Goal: Task Accomplishment & Management: Use online tool/utility

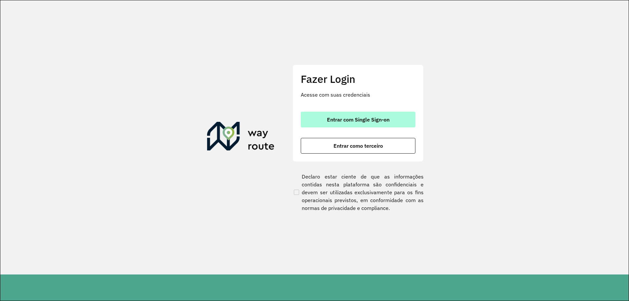
click at [347, 117] on span "Entrar com Single Sign-on" at bounding box center [358, 119] width 63 height 5
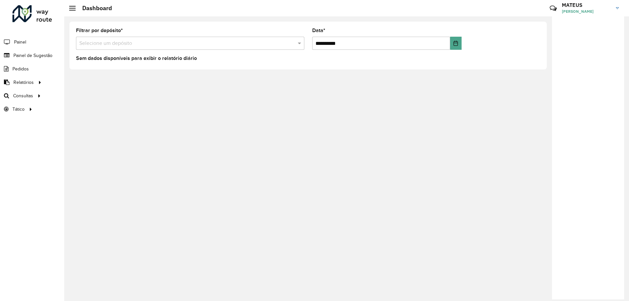
click at [272, 41] on input "text" at bounding box center [183, 44] width 209 height 8
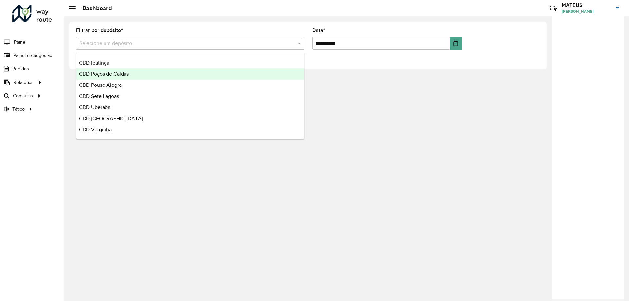
scroll to position [78, 0]
click at [120, 74] on span "CDD [GEOGRAPHIC_DATA]" at bounding box center [111, 73] width 64 height 6
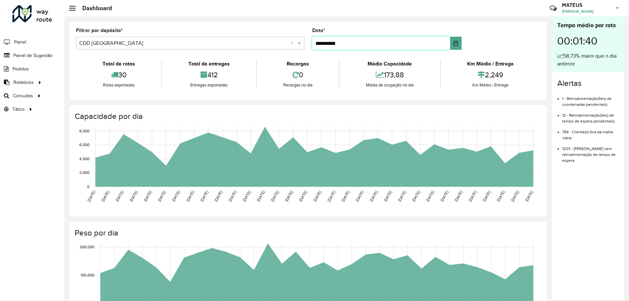
click at [364, 41] on input "**********" at bounding box center [381, 43] width 138 height 13
click at [454, 49] on button "Choose Date" at bounding box center [455, 43] width 11 height 13
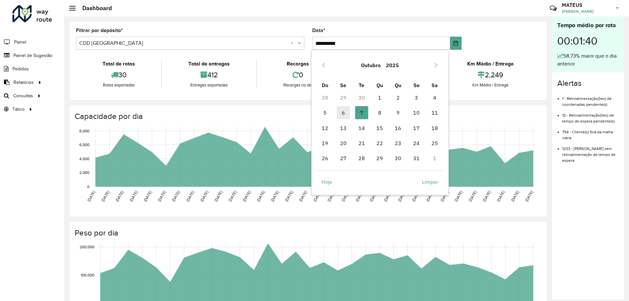
click at [340, 116] on span "6" at bounding box center [343, 112] width 13 height 13
type input "**********"
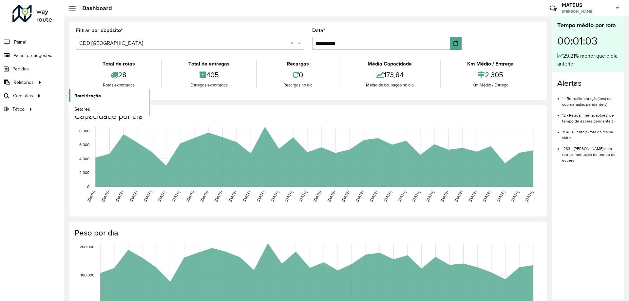
click at [83, 96] on span "Roteirização" at bounding box center [87, 95] width 27 height 7
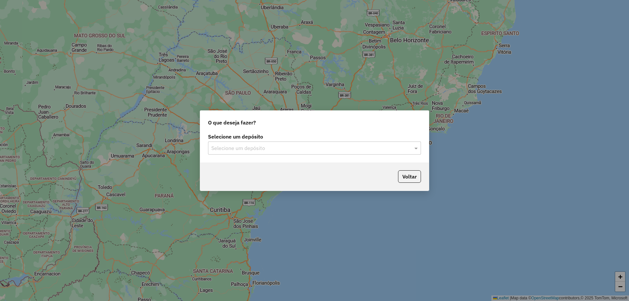
click at [250, 149] on input "text" at bounding box center [307, 148] width 193 height 8
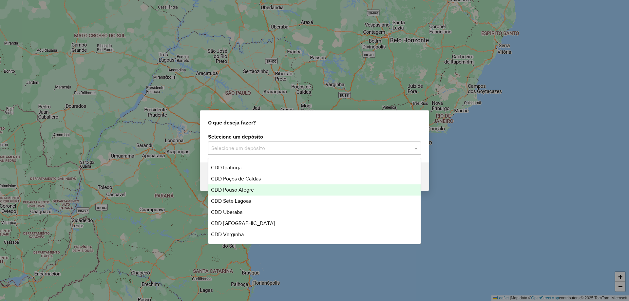
scroll to position [45, 0]
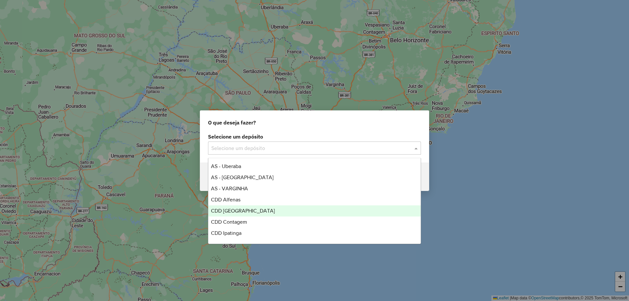
click at [249, 214] on div "CDD [GEOGRAPHIC_DATA]" at bounding box center [314, 210] width 212 height 11
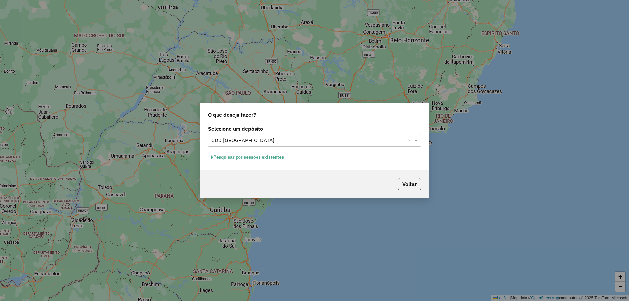
click at [230, 158] on button "Pesquisar por sessões existentes" at bounding box center [247, 157] width 79 height 10
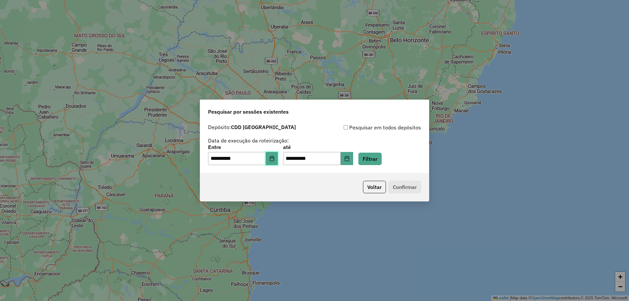
click at [273, 159] on button "Choose Date" at bounding box center [272, 158] width 12 height 13
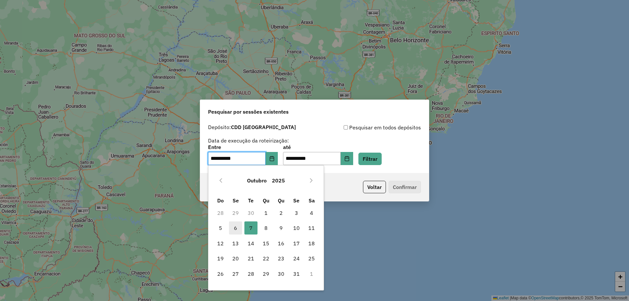
click at [240, 226] on span "6" at bounding box center [235, 227] width 13 height 13
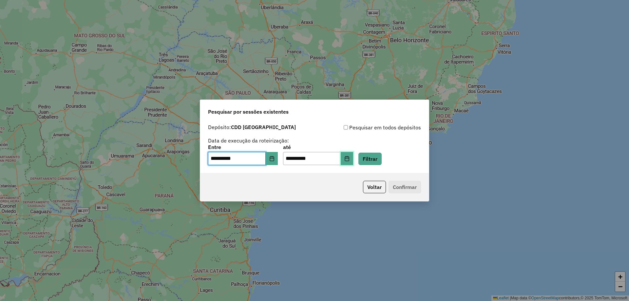
click at [349, 158] on icon "Choose Date" at bounding box center [347, 158] width 4 height 5
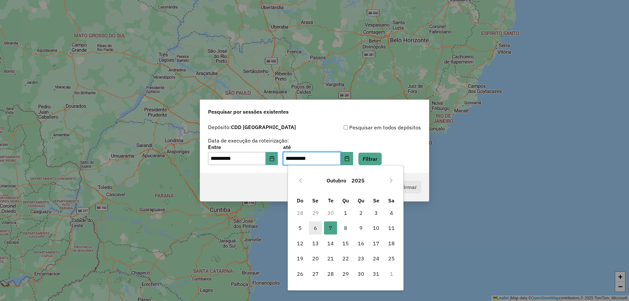
click at [316, 225] on span "6" at bounding box center [315, 227] width 13 height 13
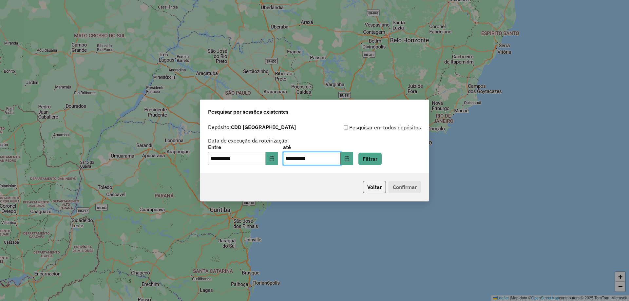
click at [392, 157] on div "**********" at bounding box center [314, 155] width 213 height 20
click at [382, 158] on button "Filtrar" at bounding box center [369, 159] width 23 height 12
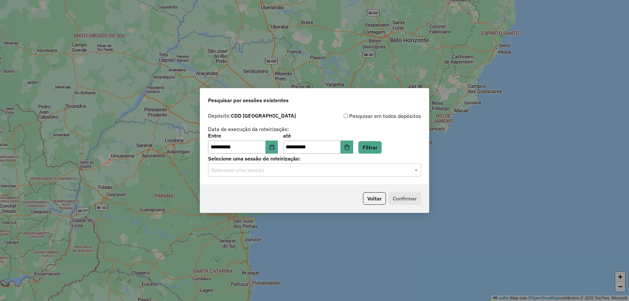
click at [310, 180] on div "**********" at bounding box center [314, 146] width 229 height 75
click at [311, 174] on div "Selecione uma sessão" at bounding box center [314, 169] width 213 height 13
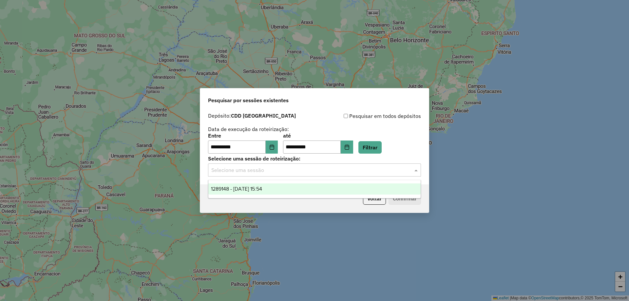
click at [288, 190] on div "1289148 - 06/10/2025 15:54" at bounding box center [314, 188] width 212 height 11
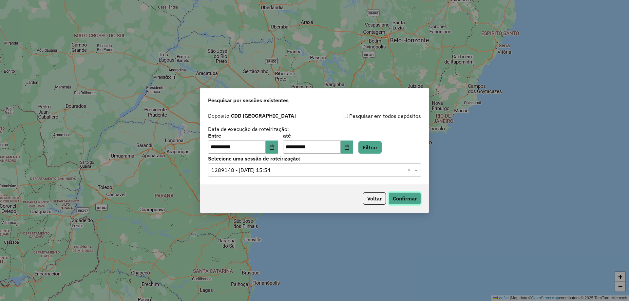
click at [410, 195] on button "Confirmar" at bounding box center [405, 198] width 32 height 12
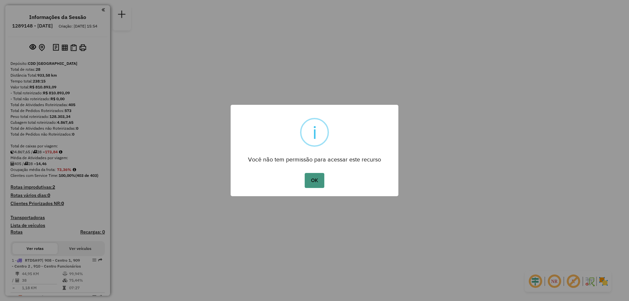
click at [316, 183] on button "OK" at bounding box center [314, 180] width 19 height 15
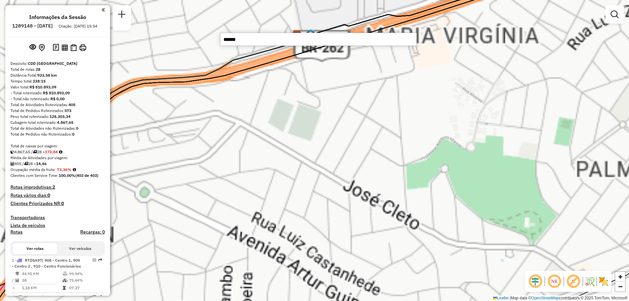
type input "******"
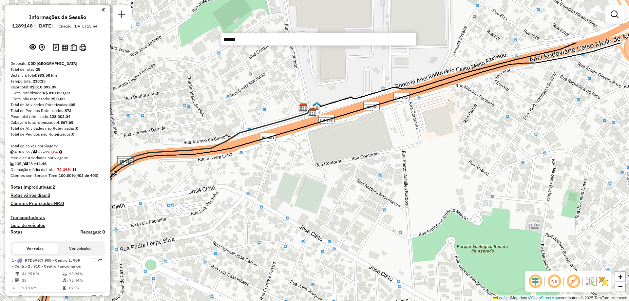
drag, startPoint x: 318, startPoint y: 79, endPoint x: 324, endPoint y: 153, distance: 74.3
click at [324, 153] on div "Janela de atendimento Grade de atendimento Capacidade Transportadoras Veículos …" at bounding box center [314, 150] width 629 height 301
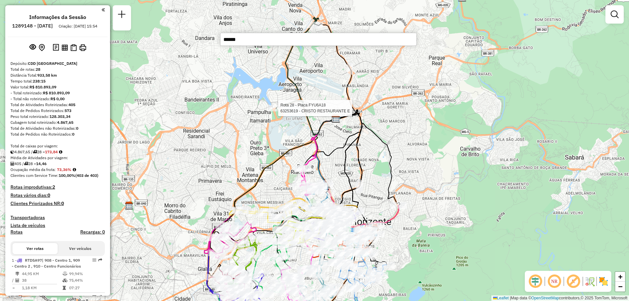
select select "**********"
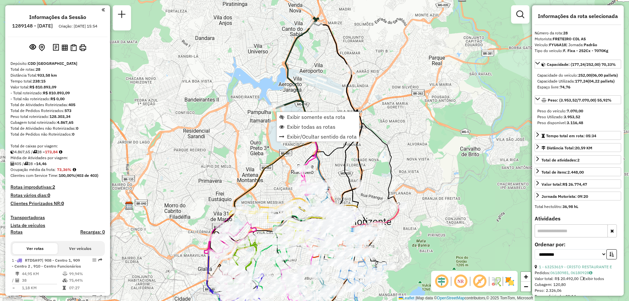
scroll to position [1005, 0]
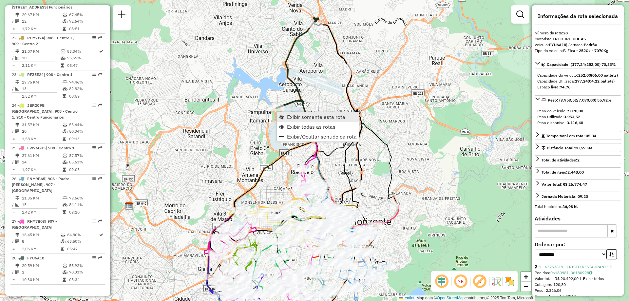
click at [288, 118] on span "Exibir somente esta rota" at bounding box center [316, 116] width 58 height 5
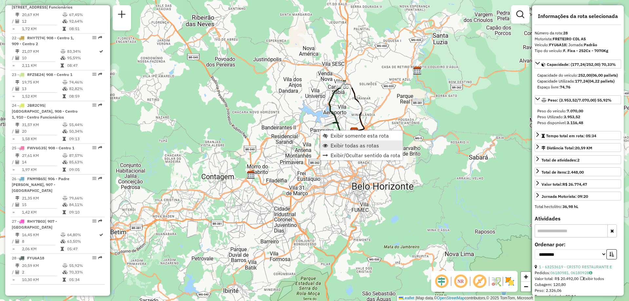
click at [332, 144] on span "Exibir todas as rotas" at bounding box center [355, 145] width 48 height 5
